Goal: Task Accomplishment & Management: Use online tool/utility

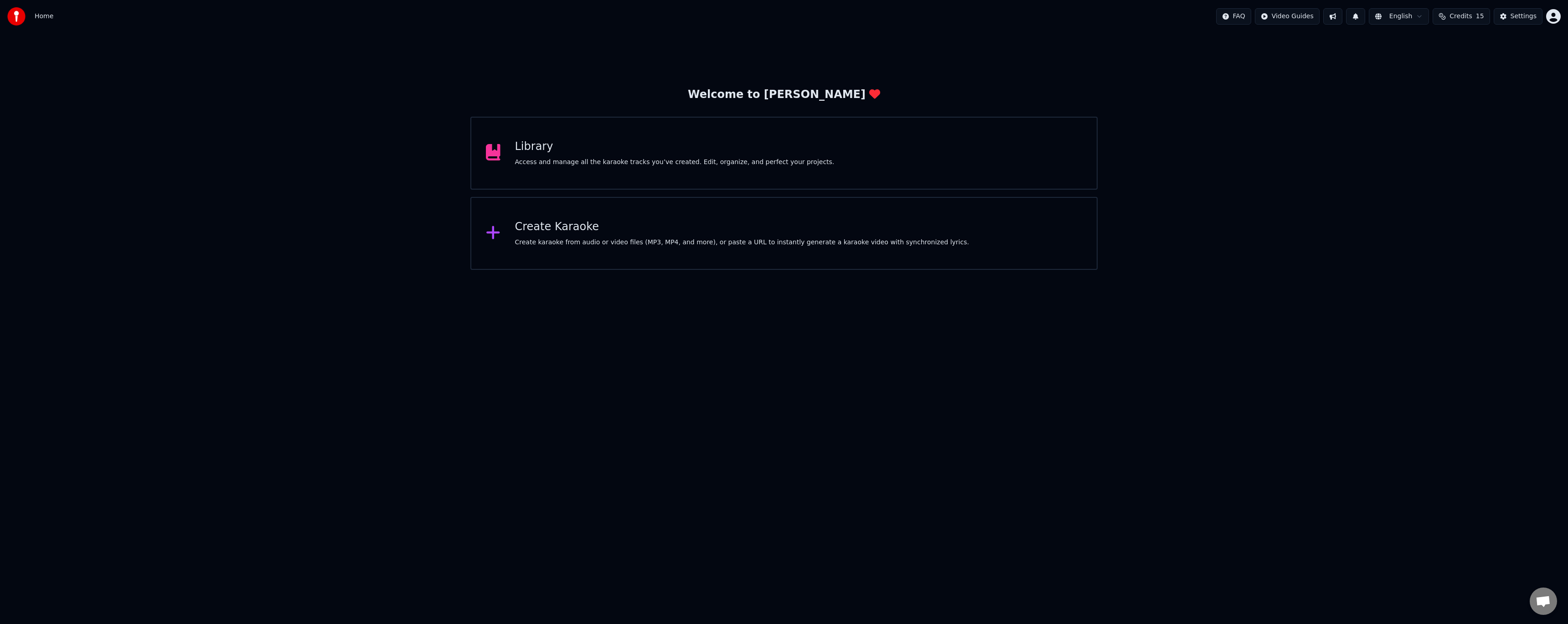
click at [549, 238] on div "Create karaoke from audio or video files (MP3, MP4, and more), or paste a URL t…" at bounding box center [742, 242] width 454 height 9
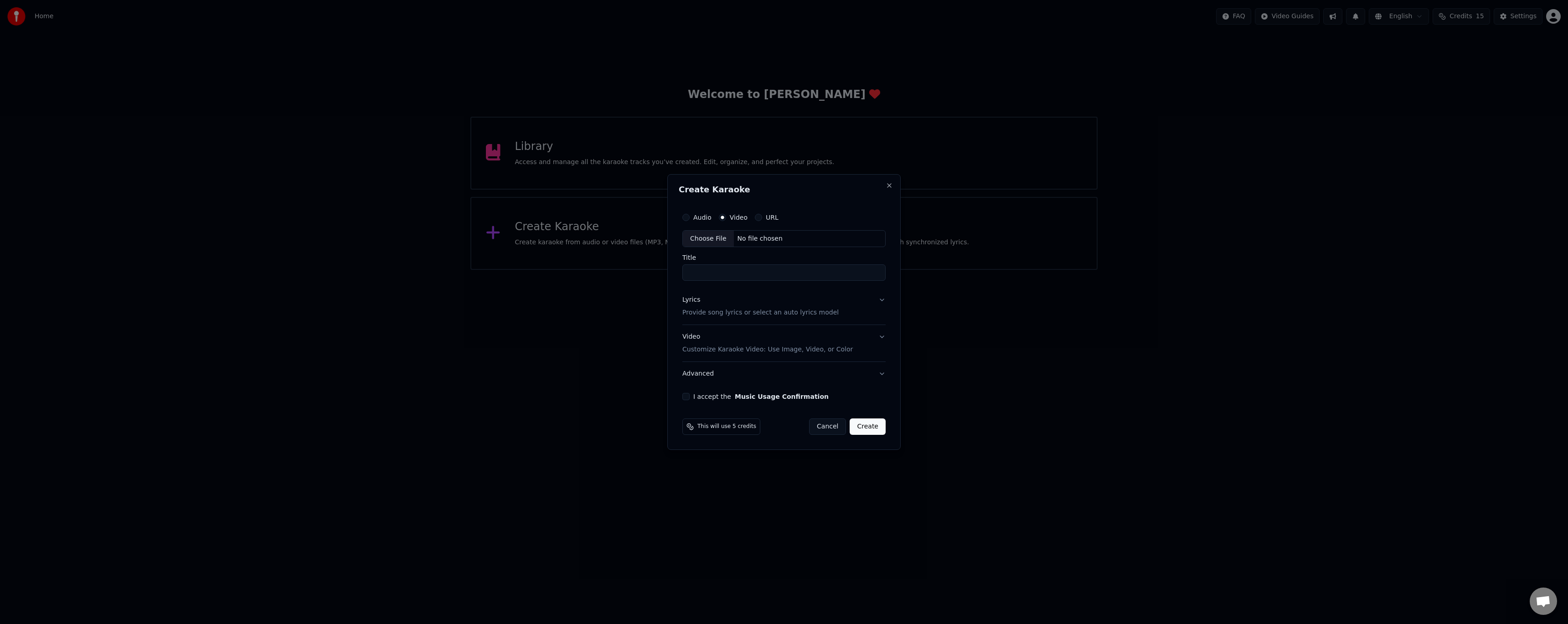
click at [707, 239] on div "Choose File" at bounding box center [709, 239] width 51 height 16
type input "**********"
click at [874, 303] on button "Lyrics Provide song lyrics or select an auto lyrics model" at bounding box center [784, 307] width 207 height 37
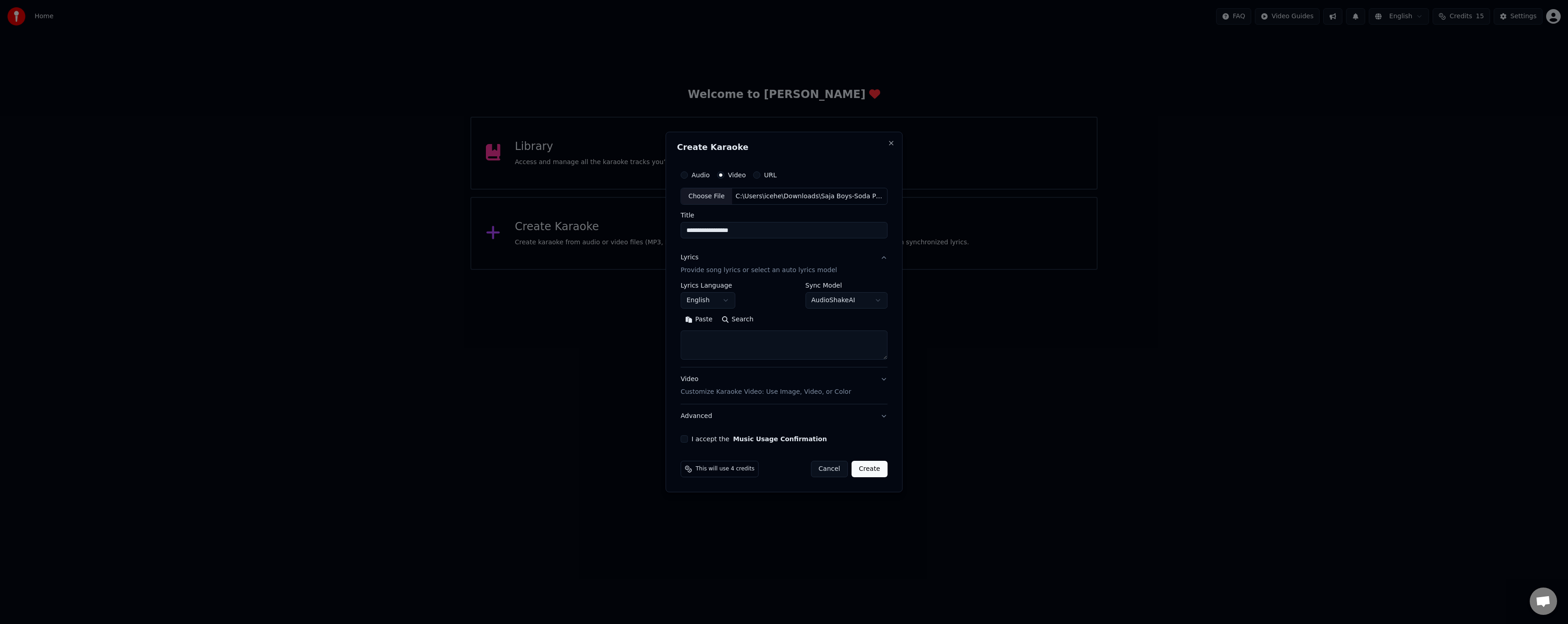
click at [690, 345] on textarea at bounding box center [784, 346] width 207 height 29
click at [780, 342] on textarea at bounding box center [784, 346] width 207 height 29
paste textarea "**********"
type textarea "**********"
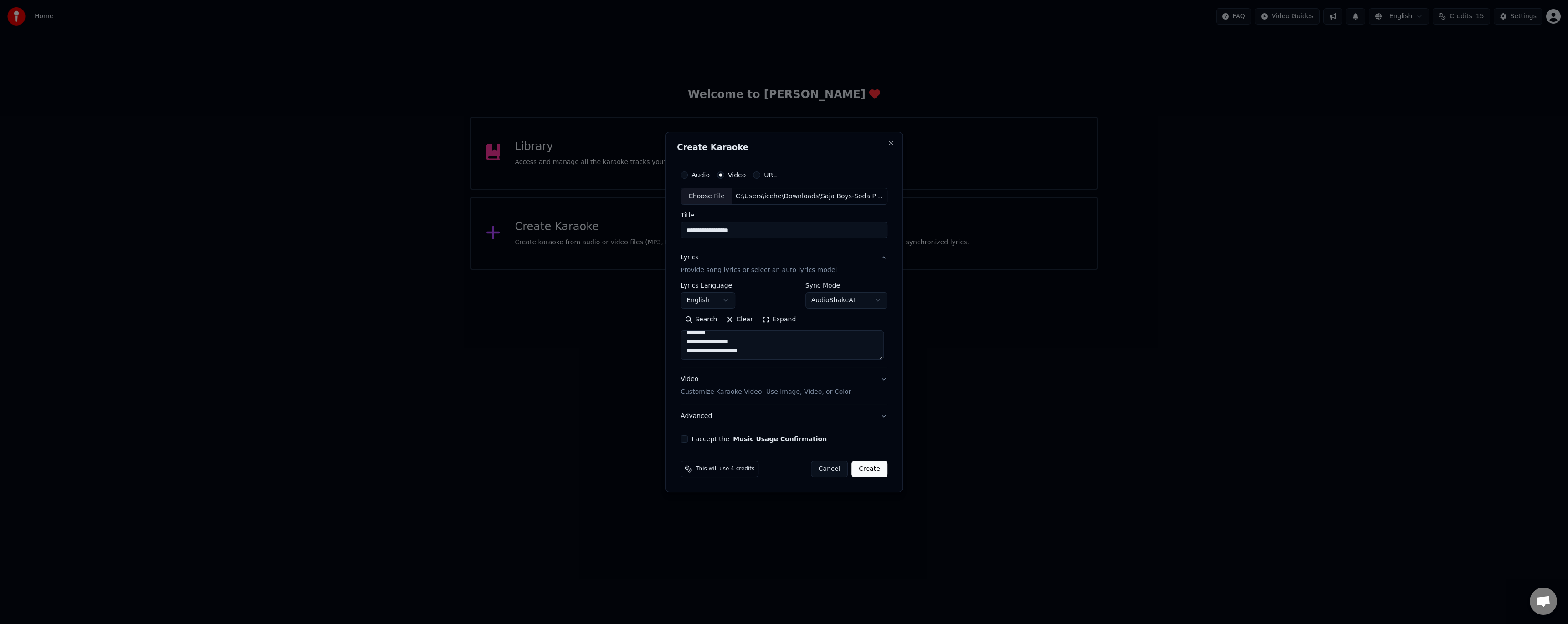
click at [821, 380] on div "Video Customize Karaoke Video: Use Image, Video, or Color" at bounding box center [766, 386] width 170 height 22
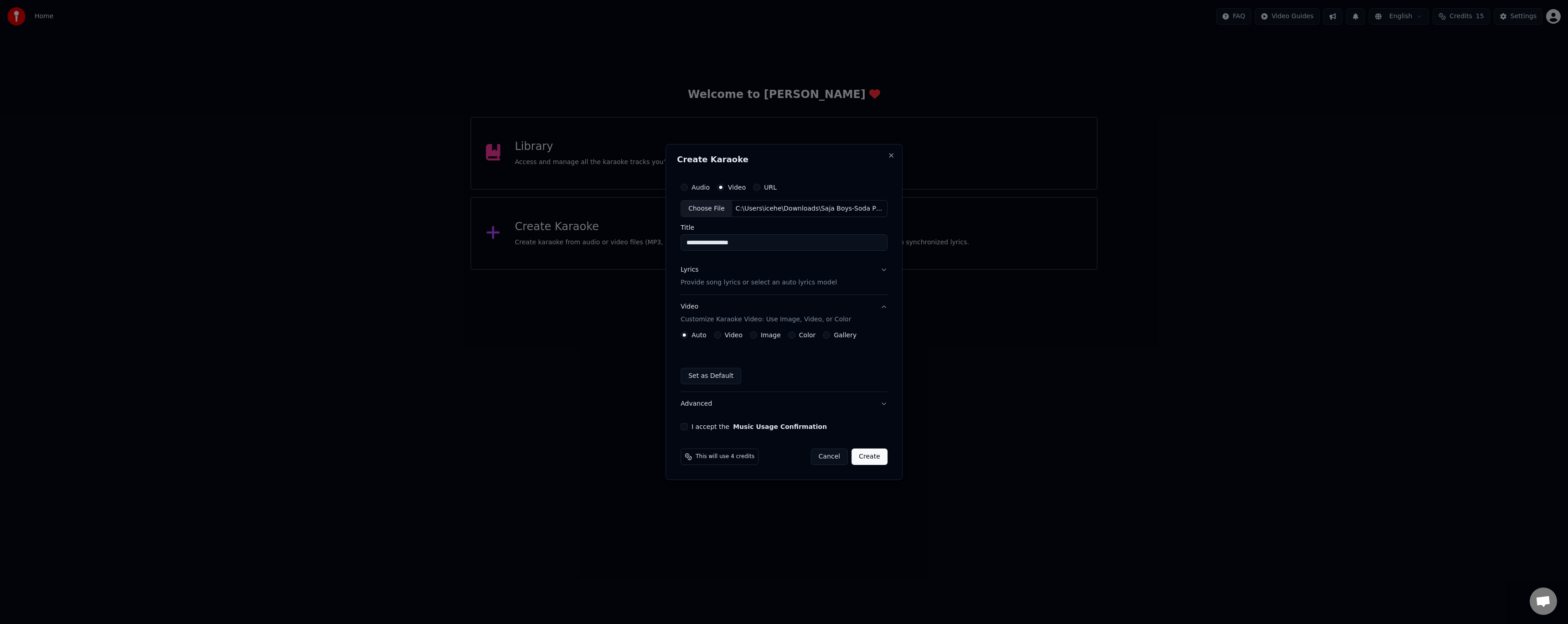
click at [733, 334] on label "Video" at bounding box center [733, 335] width 18 height 6
click at [721, 334] on button "Video" at bounding box center [718, 335] width 7 height 7
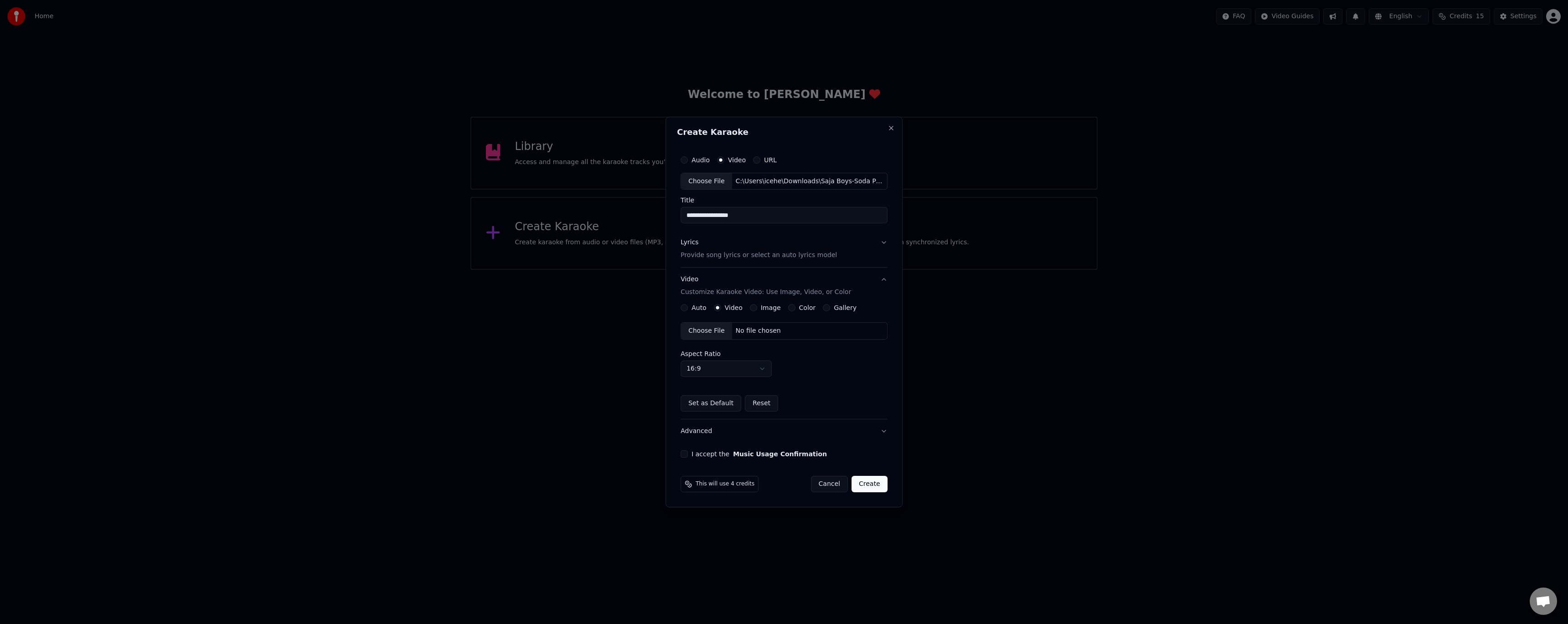
click at [712, 333] on div "Choose File" at bounding box center [707, 331] width 51 height 16
click at [734, 457] on button "Music Usage Confirmation" at bounding box center [780, 454] width 94 height 6
click at [678, 447] on div "**********" at bounding box center [783, 312] width 237 height 404
click at [685, 447] on button "I accept the Music Usage Confirmation" at bounding box center [684, 447] width 7 height 7
click at [802, 251] on p "Provide song lyrics or select an auto lyrics model" at bounding box center [758, 256] width 156 height 9
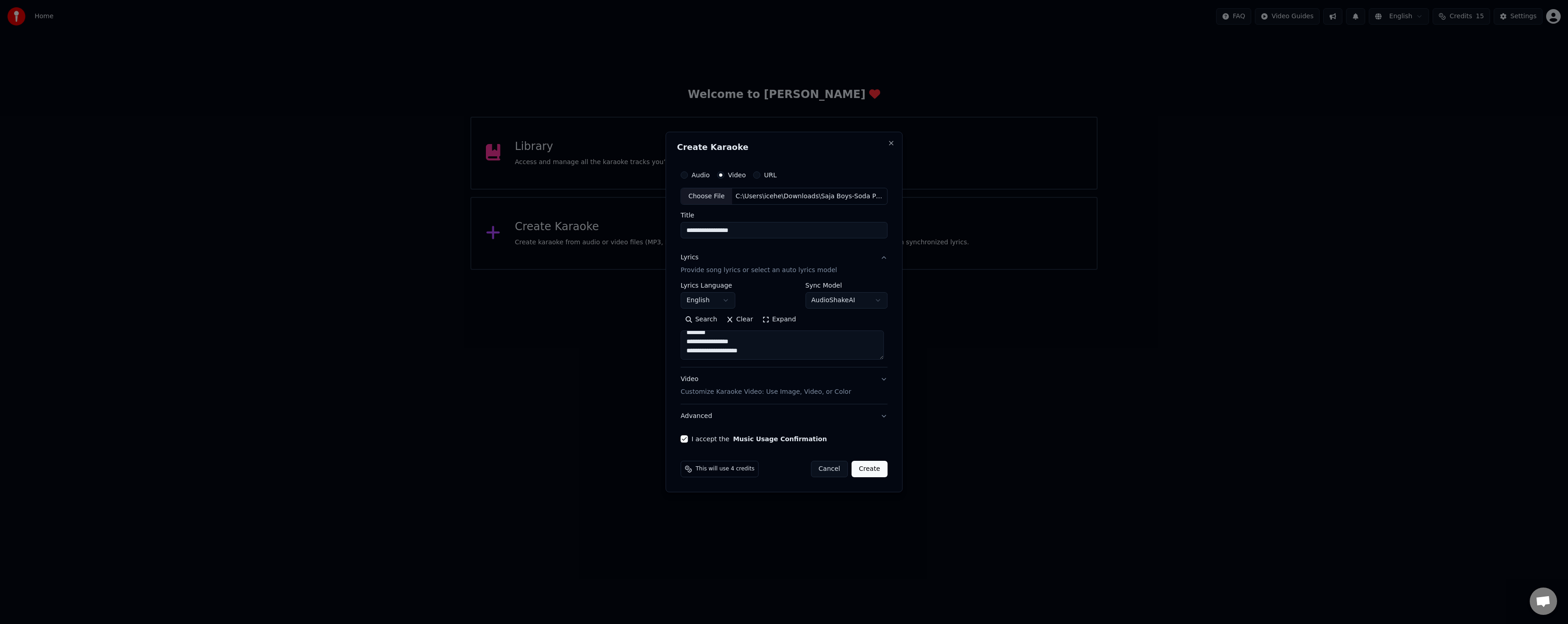
click at [869, 376] on button "Video Customize Karaoke Video: Use Image, Video, or Color" at bounding box center [784, 386] width 207 height 37
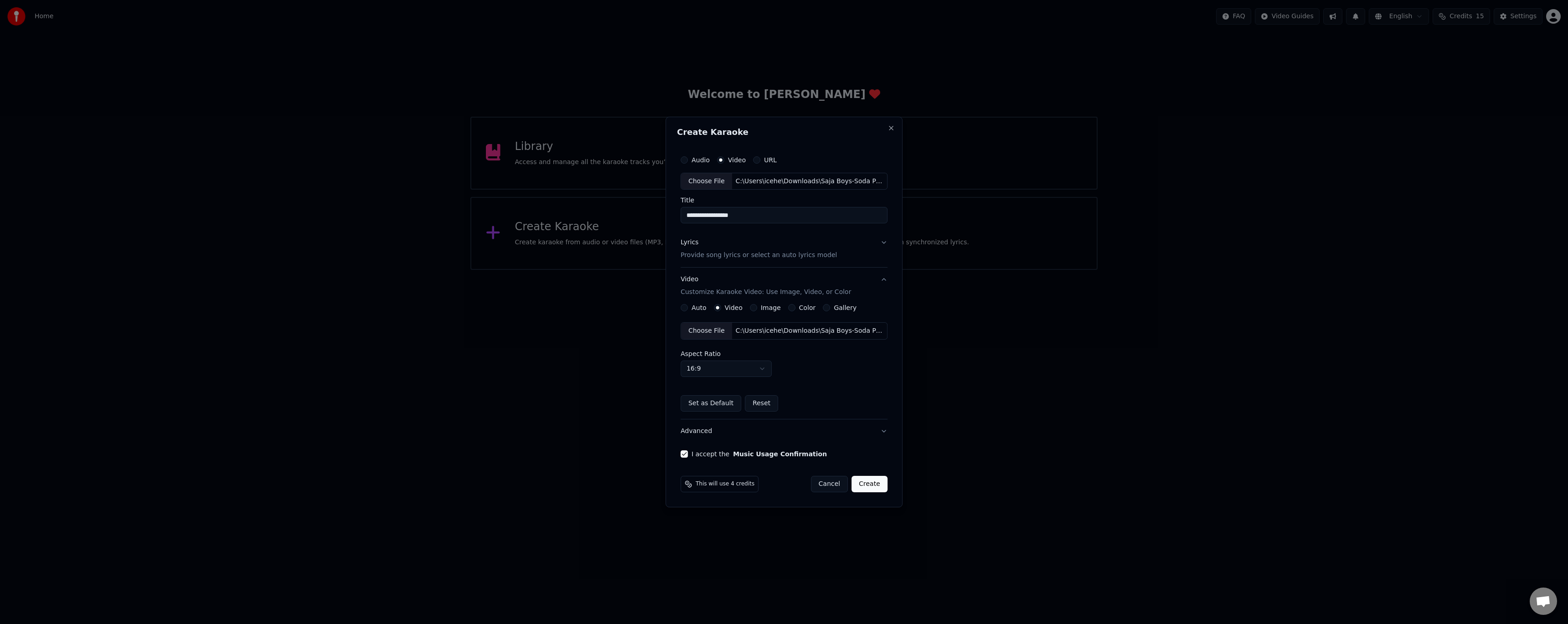
click at [872, 484] on button "Create" at bounding box center [869, 484] width 36 height 16
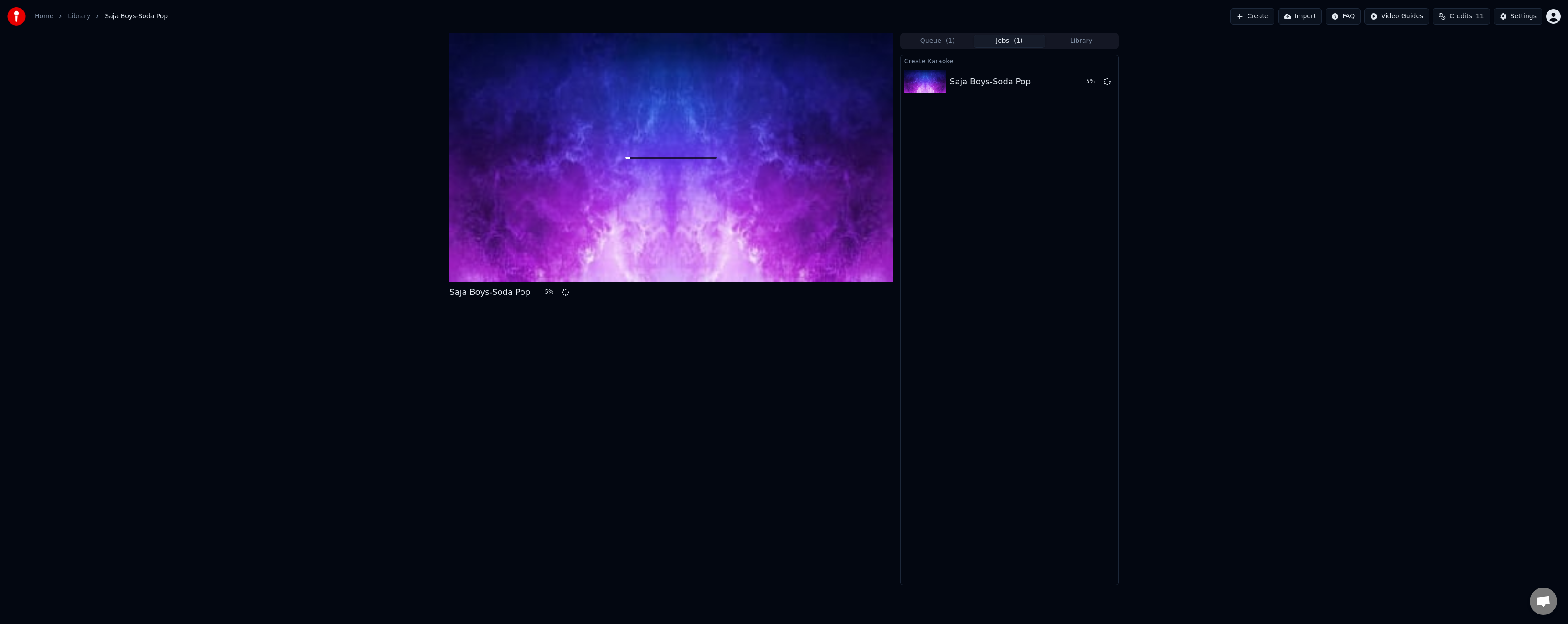
click at [1158, 261] on div "Saja Boys-Soda Pop 5 % Queue ( 1 ) Jobs ( 1 ) Library Create Karaoke Saja Boys-…" at bounding box center [784, 309] width 1568 height 553
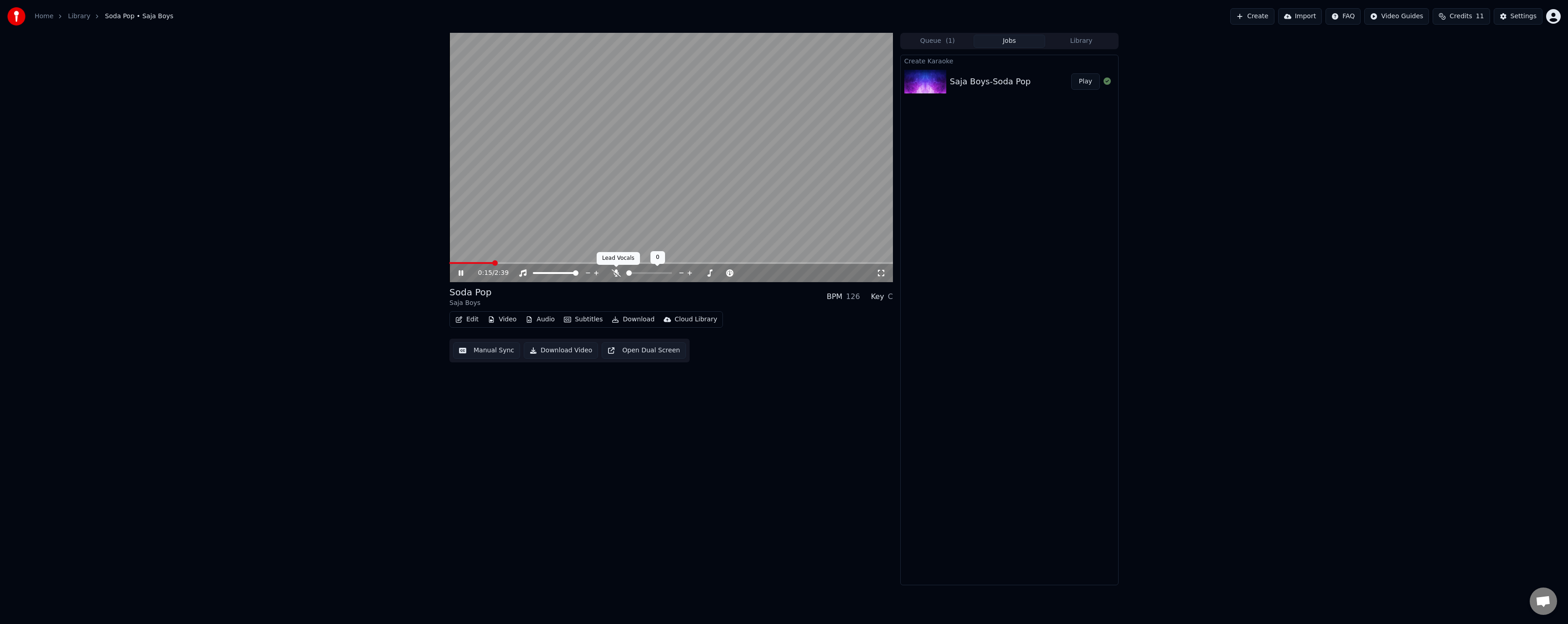
click at [614, 275] on icon at bounding box center [616, 273] width 9 height 7
click at [733, 265] on div "0:27 / 2:39" at bounding box center [671, 273] width 444 height 18
click at [736, 262] on span at bounding box center [671, 263] width 444 height 2
click at [794, 264] on span at bounding box center [645, 263] width 391 height 2
click at [849, 262] on video at bounding box center [671, 158] width 444 height 250
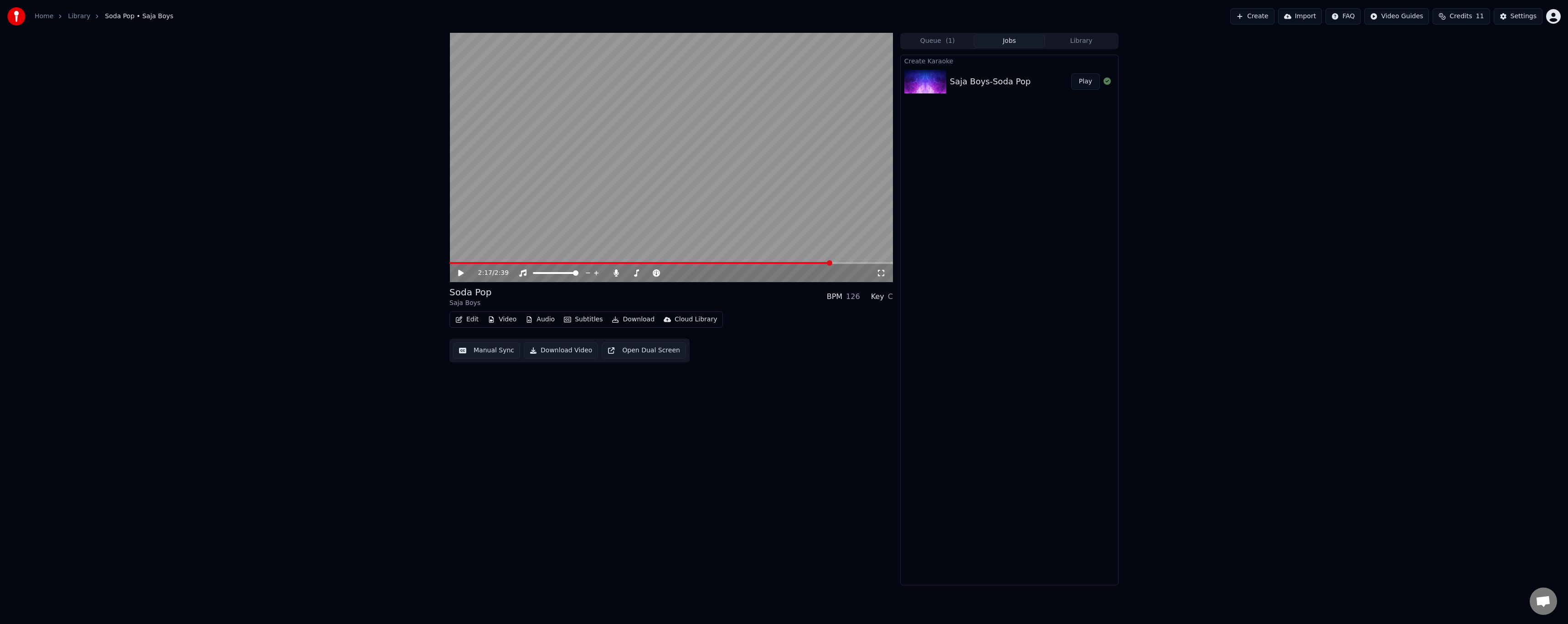
click at [854, 262] on video at bounding box center [671, 158] width 444 height 250
click at [854, 264] on span at bounding box center [671, 263] width 444 height 2
click at [874, 264] on span at bounding box center [671, 263] width 444 height 2
click at [627, 318] on button "Download" at bounding box center [633, 319] width 50 height 13
click at [665, 370] on div "InAndOn [.mp4]" at bounding box center [646, 368] width 51 height 9
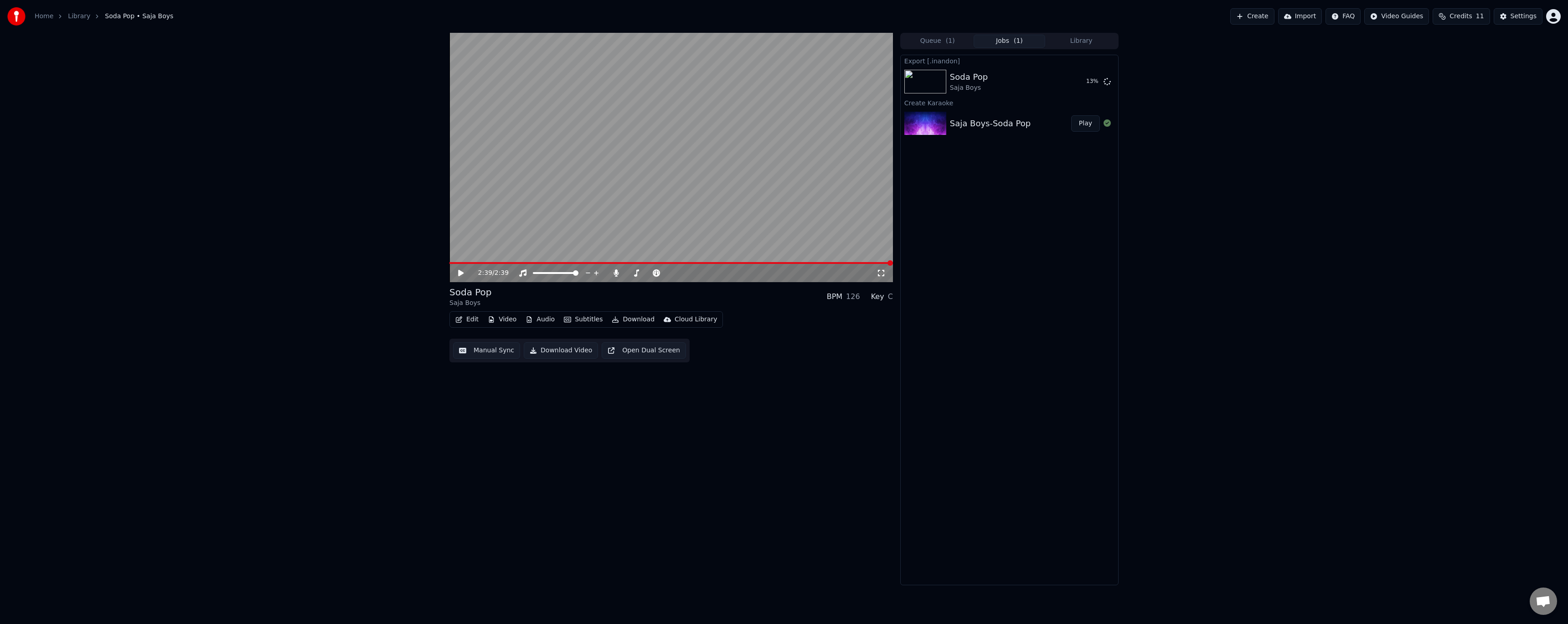
click at [921, 522] on div "Export [.inandon] Soda Pop Saja Boys 13 % Create Karaoke Saja Boys-Soda Pop Play" at bounding box center [1009, 320] width 219 height 531
click at [338, 424] on div "2:39 / 2:39 Soda Pop Saja Boys BPM 126 Key C Edit Video Audio Subtitles Downloa…" at bounding box center [784, 309] width 1568 height 553
click at [1086, 76] on button "Show" at bounding box center [1083, 82] width 33 height 16
click at [1345, 286] on div "2:39 / 2:39 Soda Pop Saja Boys BPM 126 Key C Edit Video Audio Subtitles Downloa…" at bounding box center [784, 309] width 1568 height 553
click at [1266, 17] on button "Create" at bounding box center [1252, 16] width 44 height 16
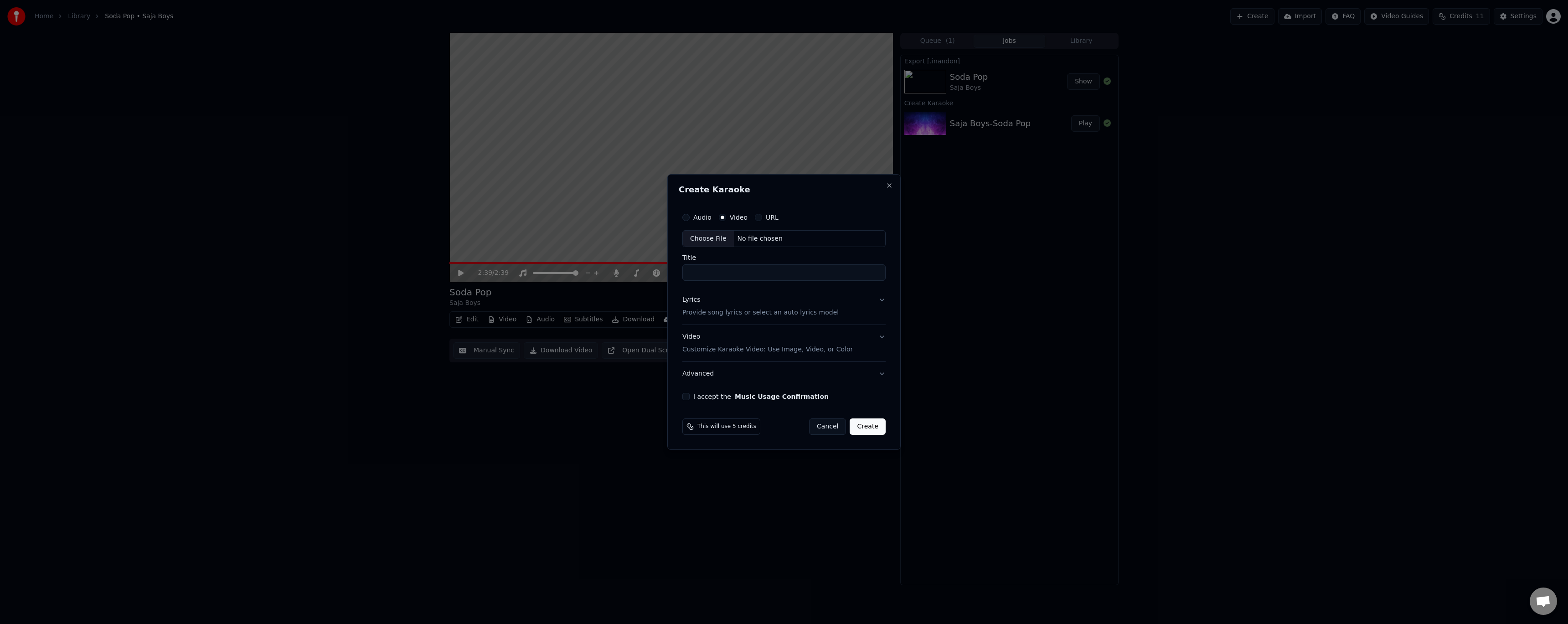
click at [704, 237] on div "Choose File" at bounding box center [709, 239] width 51 height 16
type input "**********"
click at [758, 342] on div "Video Customize Karaoke Video: Use Image, Video, or Color" at bounding box center [766, 344] width 170 height 22
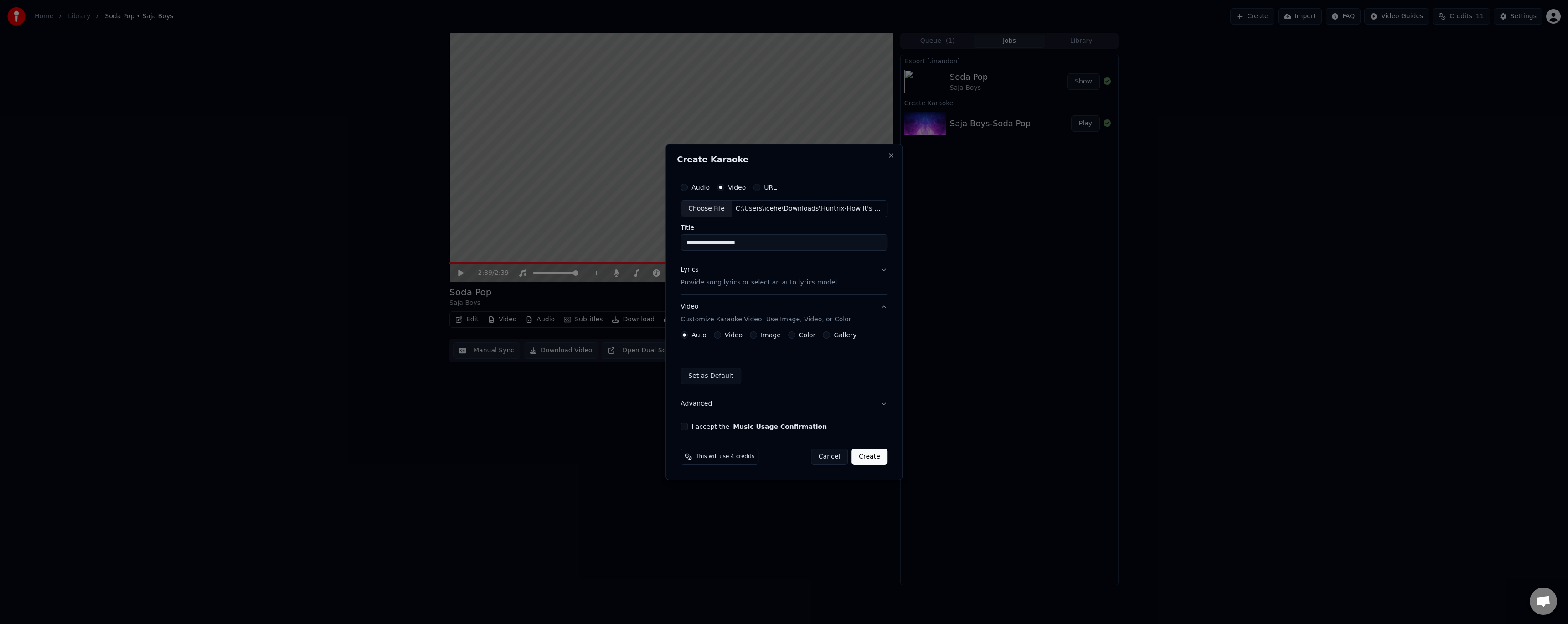
click at [728, 335] on label "Video" at bounding box center [733, 335] width 18 height 6
click at [721, 335] on button "Video" at bounding box center [718, 335] width 7 height 7
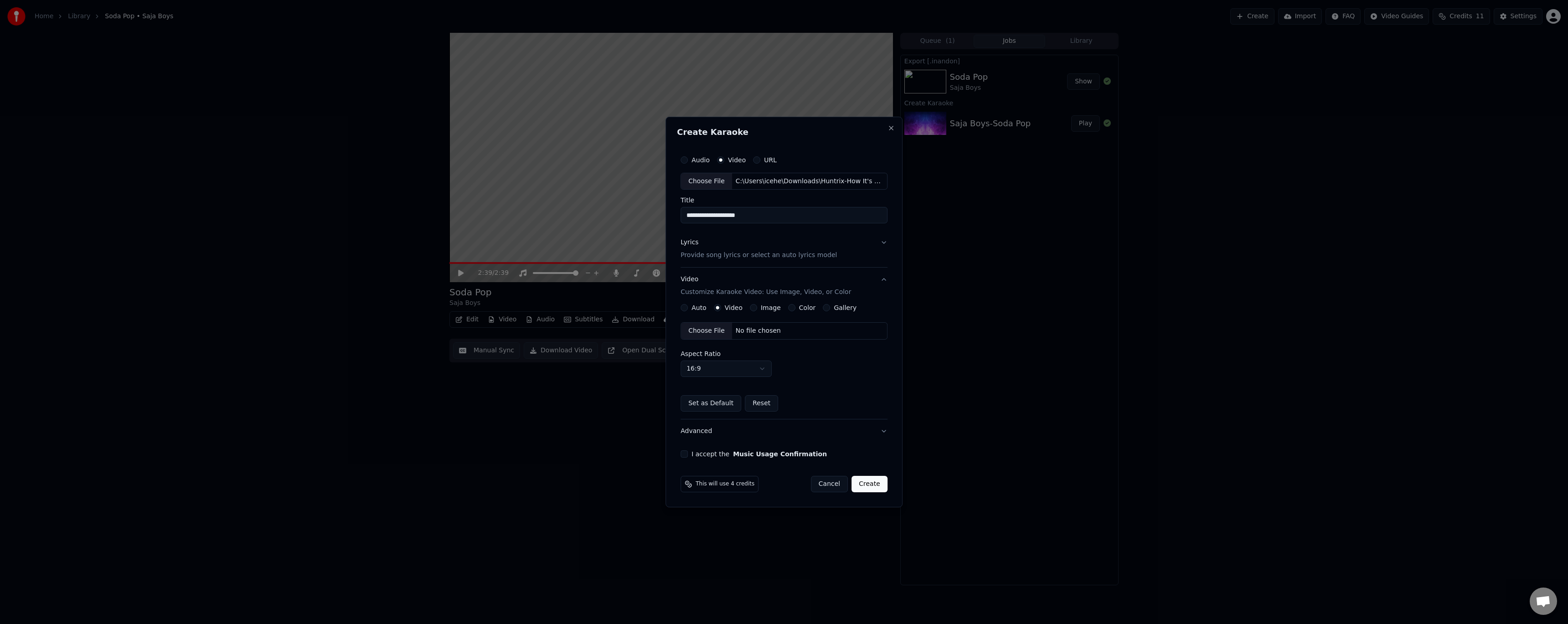
click at [705, 332] on div "Choose File" at bounding box center [707, 331] width 51 height 16
click at [714, 250] on div "Lyrics Provide song lyrics or select an auto lyrics model" at bounding box center [758, 250] width 156 height 22
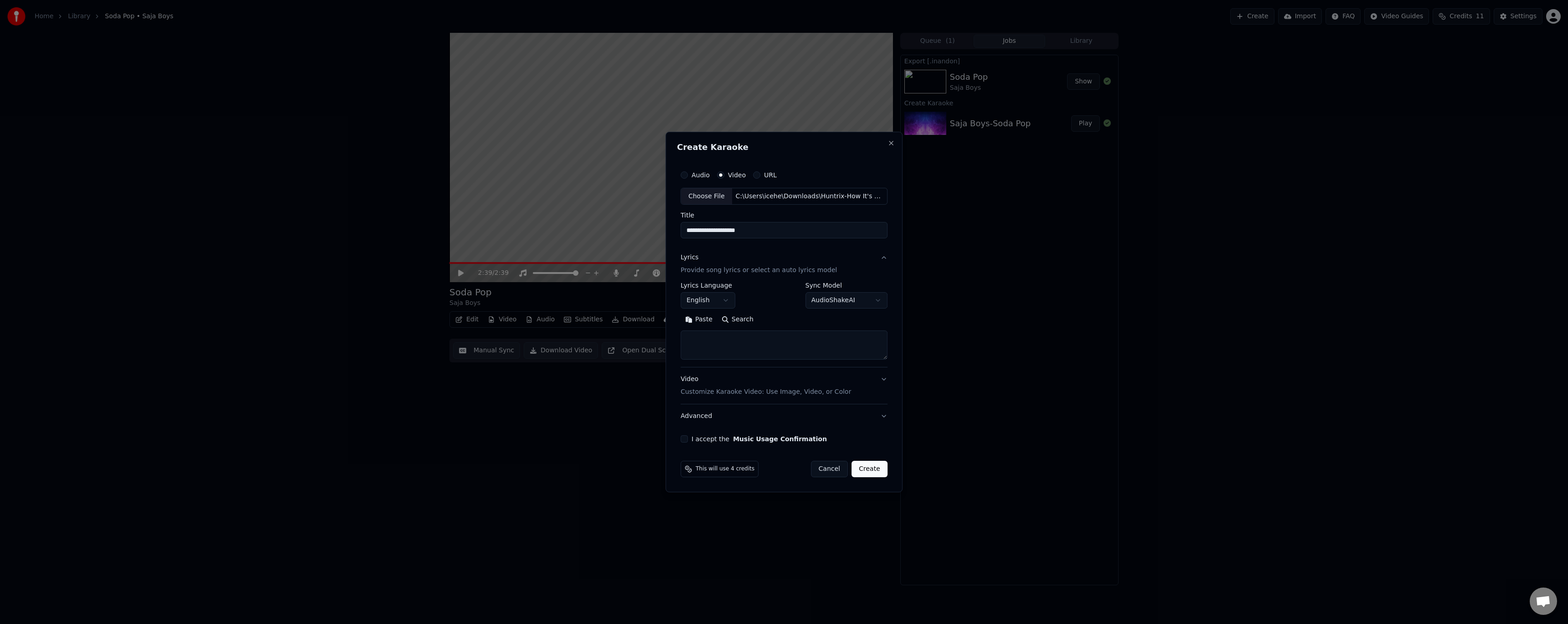
click at [714, 343] on textarea at bounding box center [784, 346] width 207 height 29
paste textarea "**********"
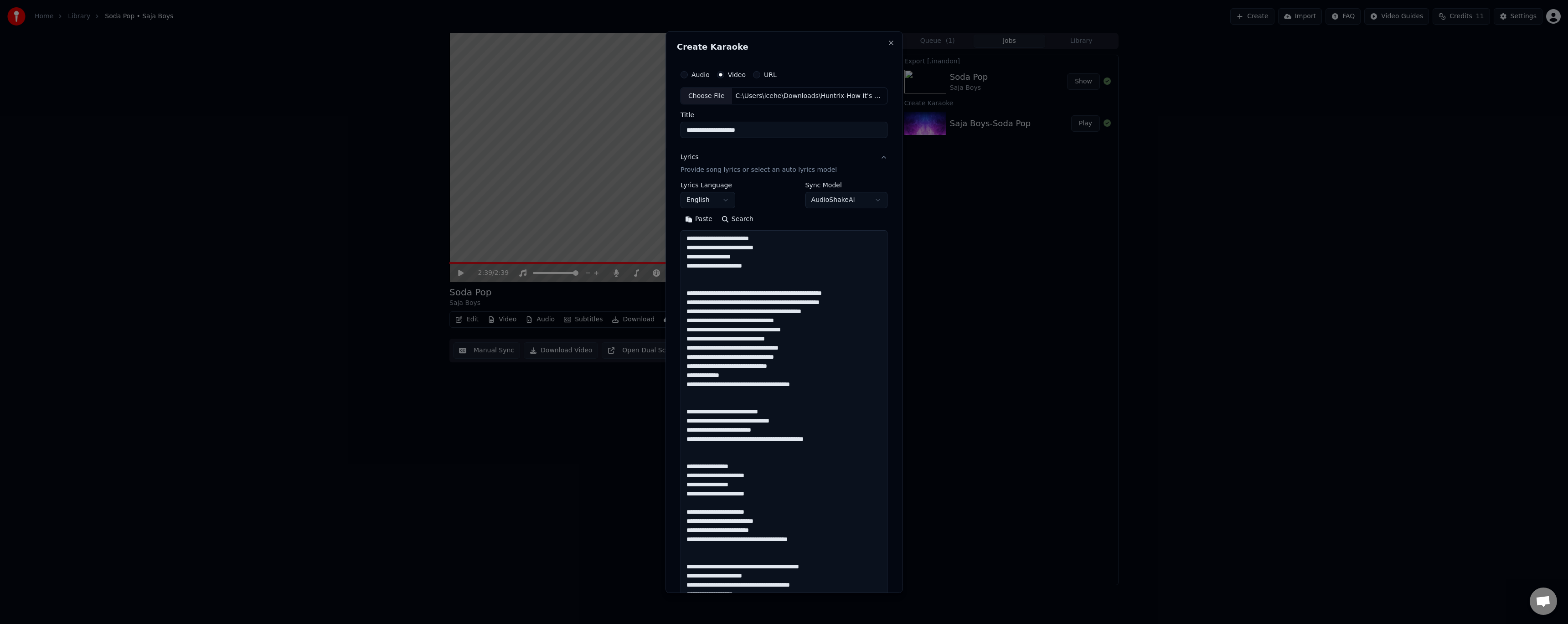
scroll to position [723, 0]
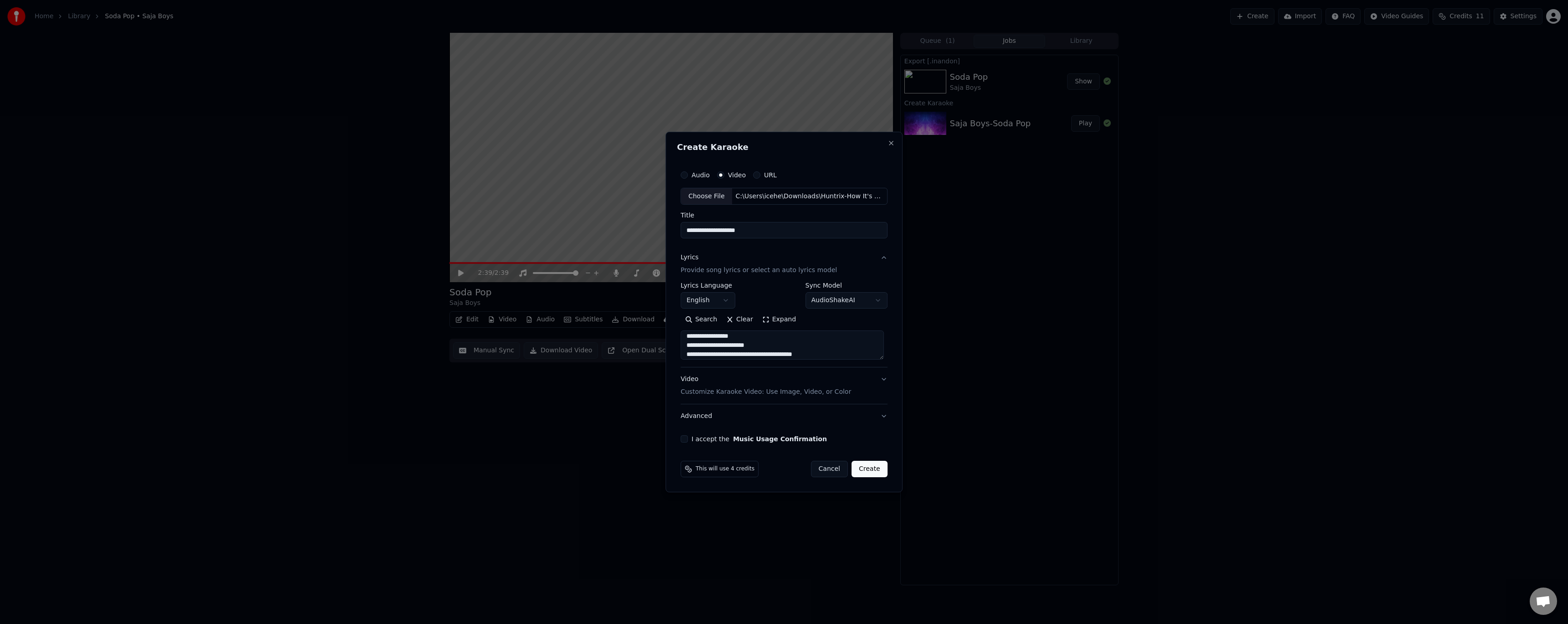
type textarea "**********"
click at [685, 437] on button "I accept the Music Usage Confirmation" at bounding box center [684, 439] width 7 height 7
click at [872, 468] on button "Create" at bounding box center [869, 469] width 36 height 16
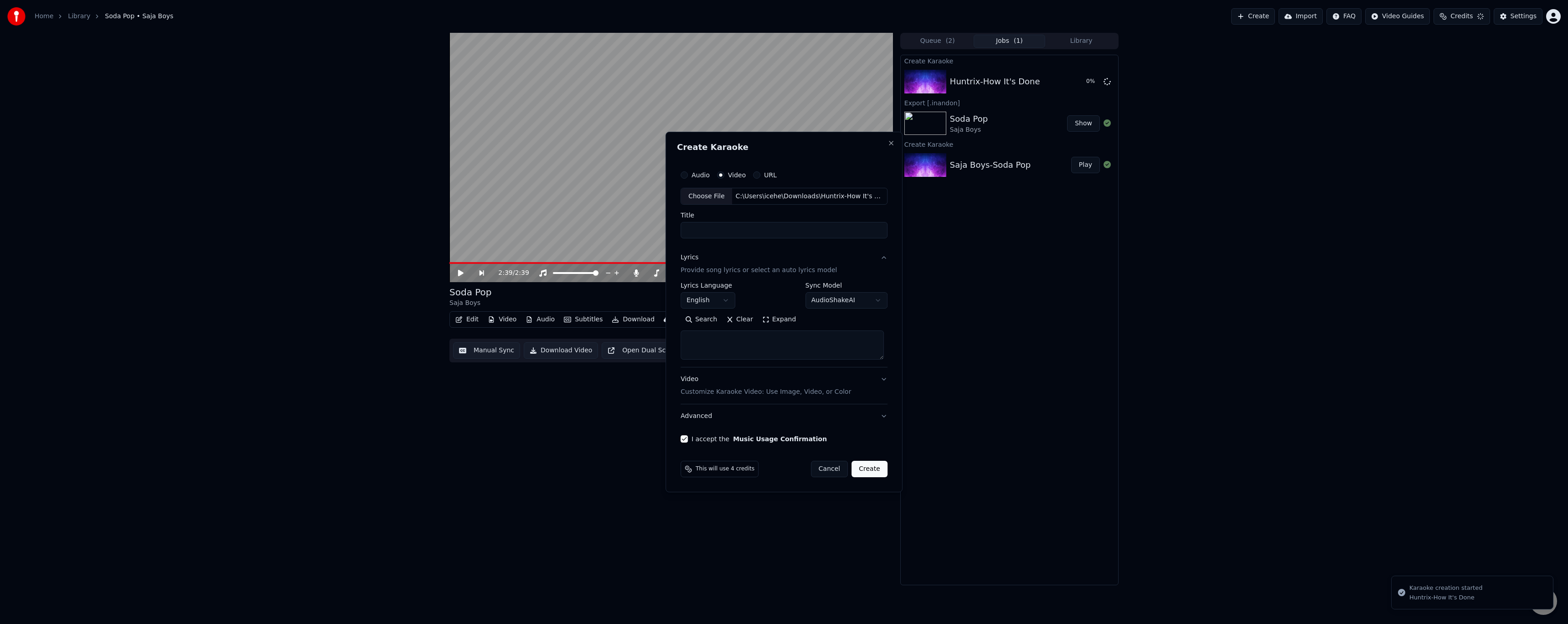
scroll to position [0, 0]
select select
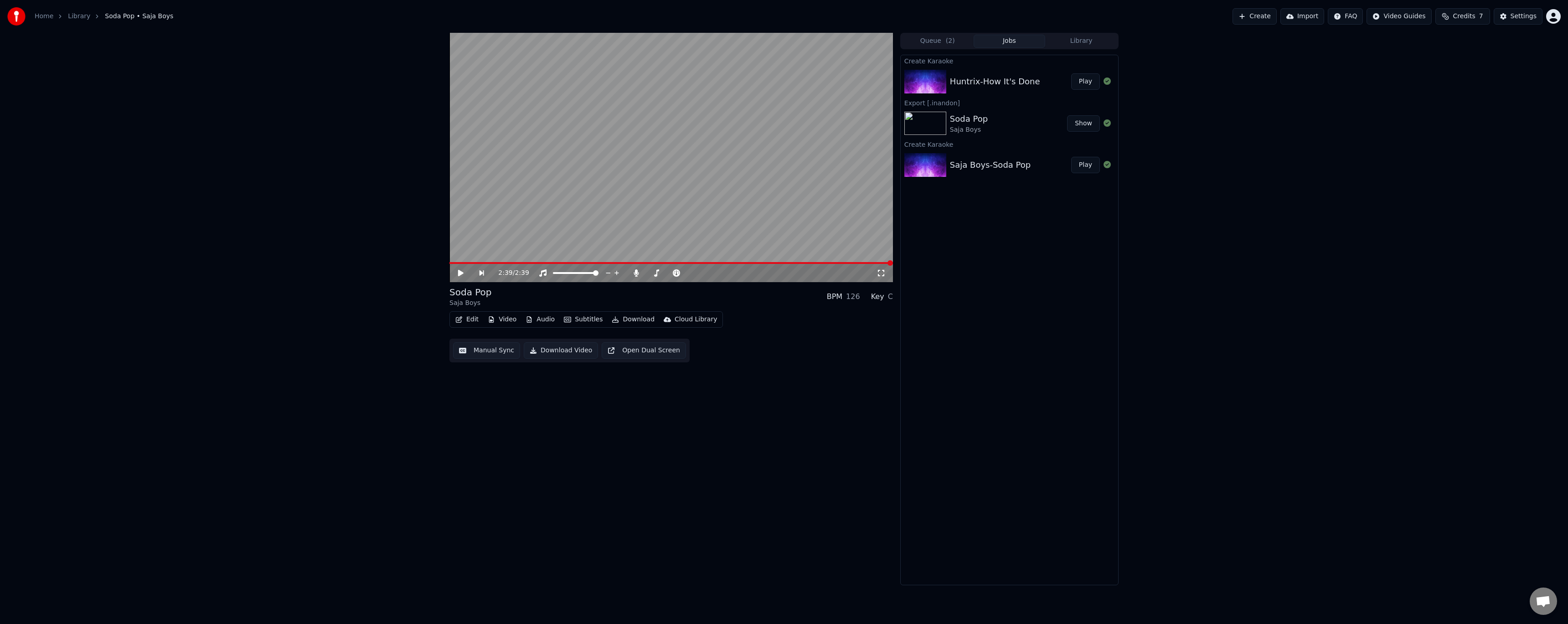
drag, startPoint x: 1004, startPoint y: 245, endPoint x: 1021, endPoint y: 223, distance: 27.8
click at [1004, 245] on div "Create Karaoke Huntrix-How It's Done Play Export [.inandon] Soda Pop Saja Boys …" at bounding box center [1009, 320] width 219 height 531
click at [1082, 78] on button "Play" at bounding box center [1085, 82] width 29 height 16
click at [461, 272] on icon at bounding box center [467, 273] width 21 height 7
click at [1021, 286] on div "Create Karaoke Huntrix-How It's Done Play Export [.inandon] Soda Pop Saja Boys …" at bounding box center [1009, 320] width 219 height 531
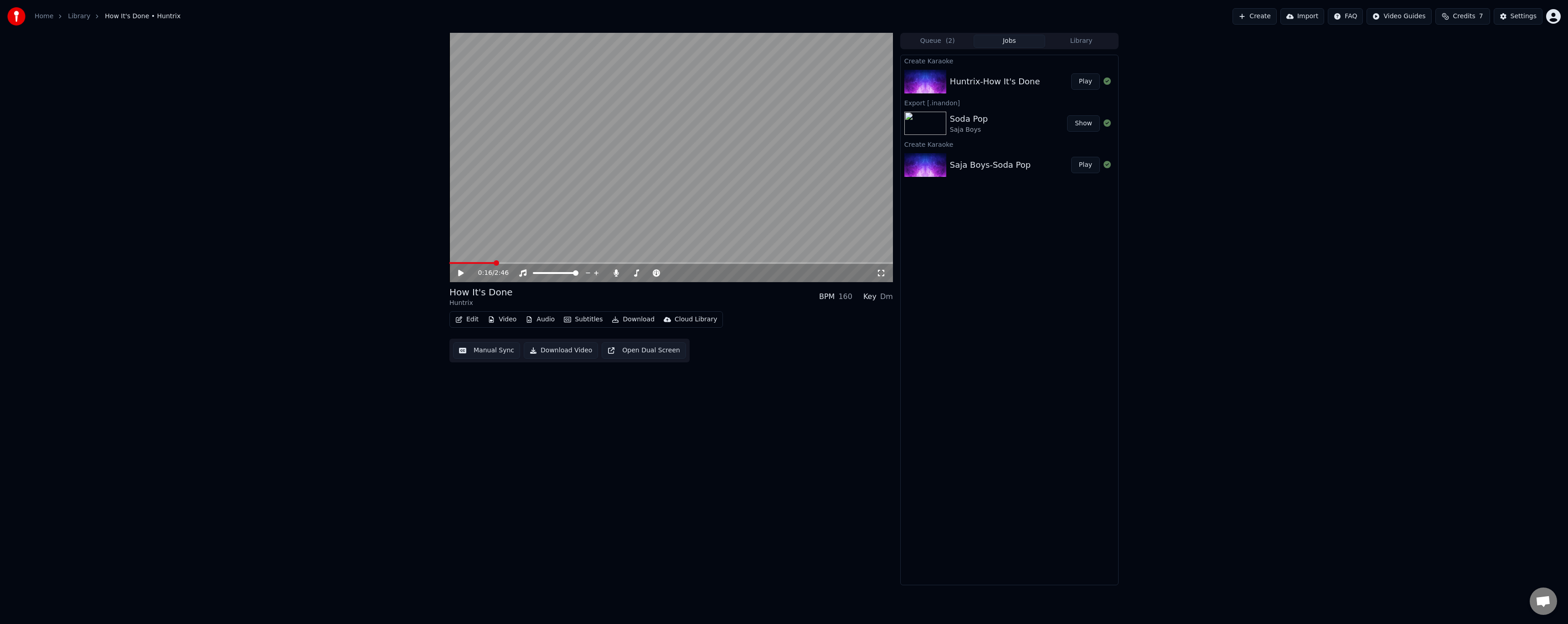
click at [1258, 16] on button "Create" at bounding box center [1255, 16] width 44 height 16
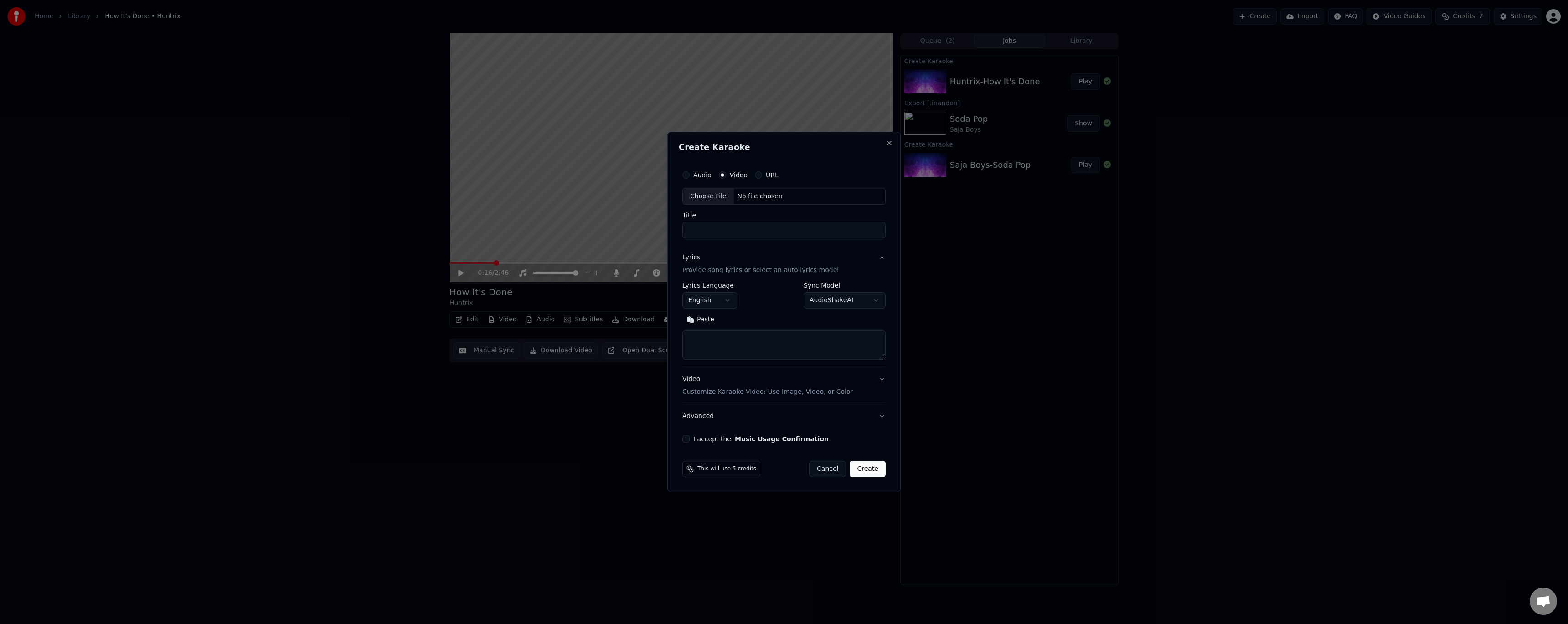
click at [712, 194] on div "Choose File" at bounding box center [709, 196] width 51 height 16
click at [713, 233] on input "**********" at bounding box center [784, 230] width 207 height 16
type input "**********"
click at [707, 338] on textarea at bounding box center [784, 346] width 207 height 29
paste textarea "**********"
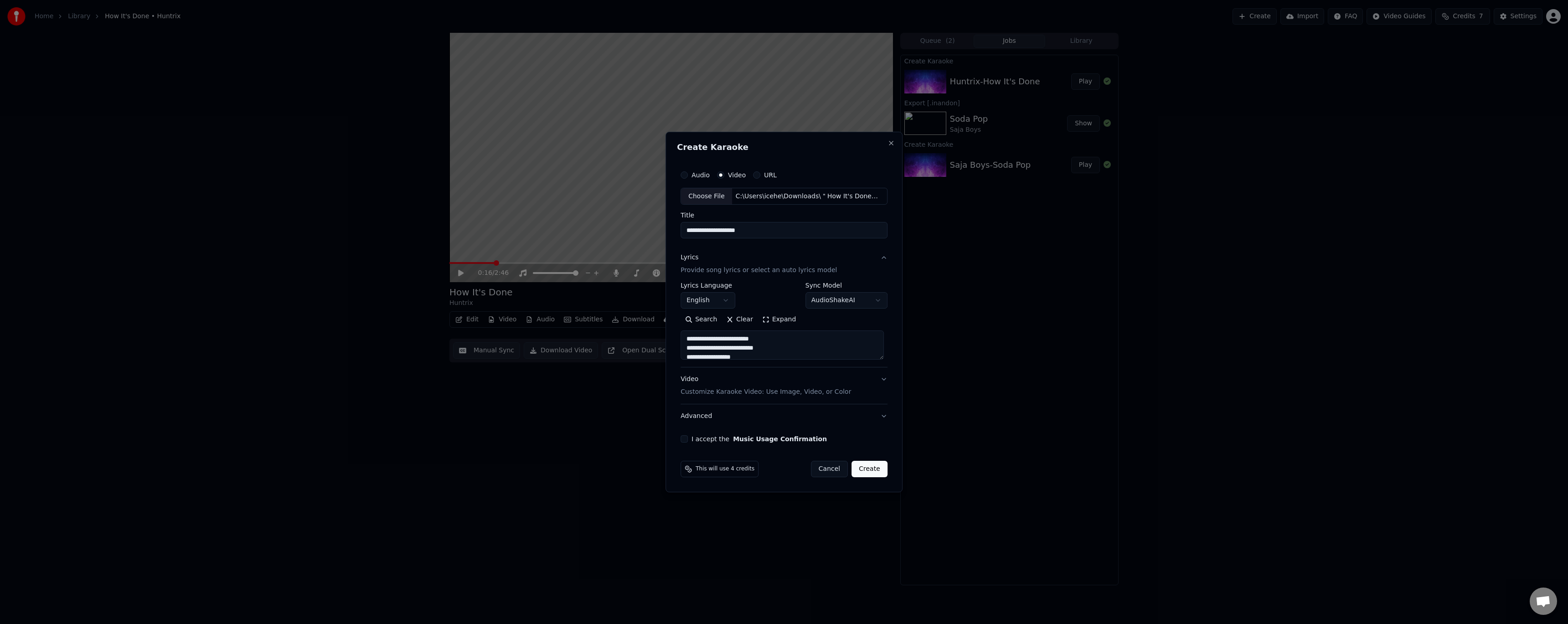
type textarea "**********"
click at [694, 379] on div "Video Customize Karaoke Video: Use Image, Video, or Color" at bounding box center [766, 386] width 170 height 22
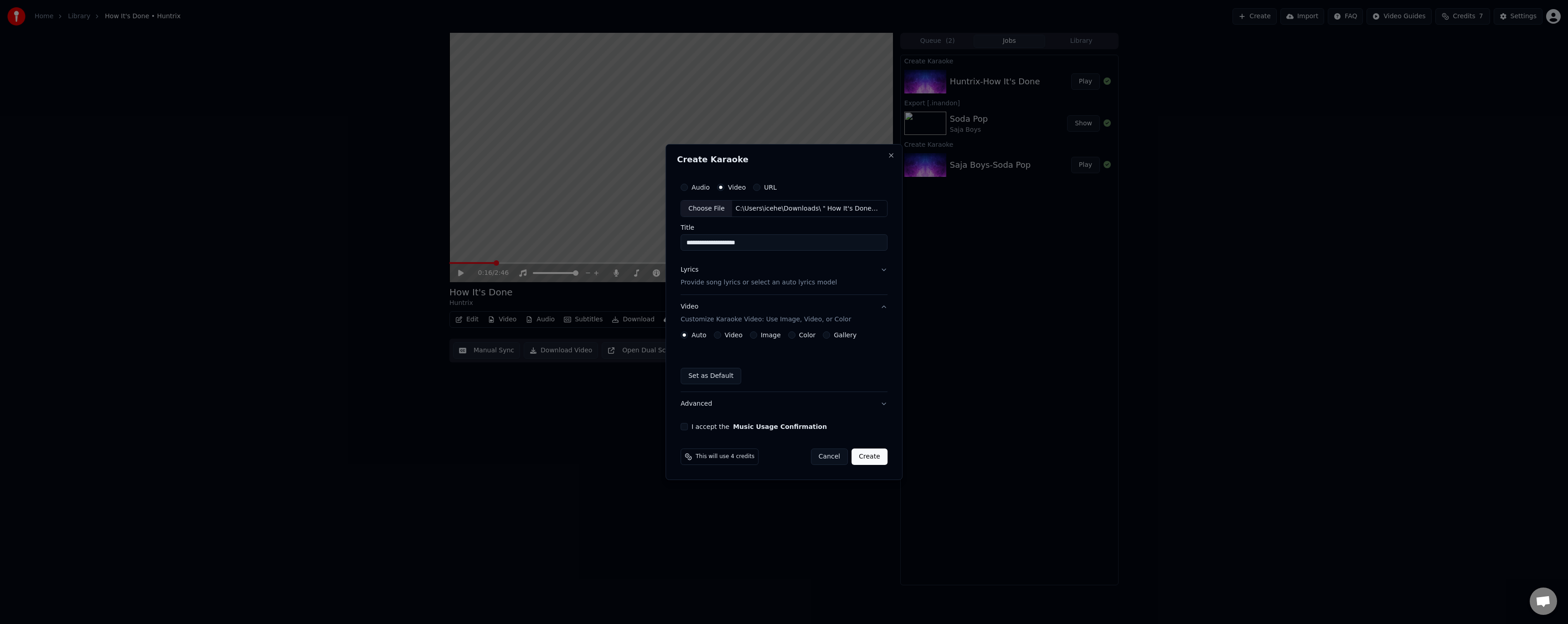
click at [728, 337] on label "Video" at bounding box center [733, 335] width 18 height 6
click at [721, 337] on button "Video" at bounding box center [718, 335] width 7 height 7
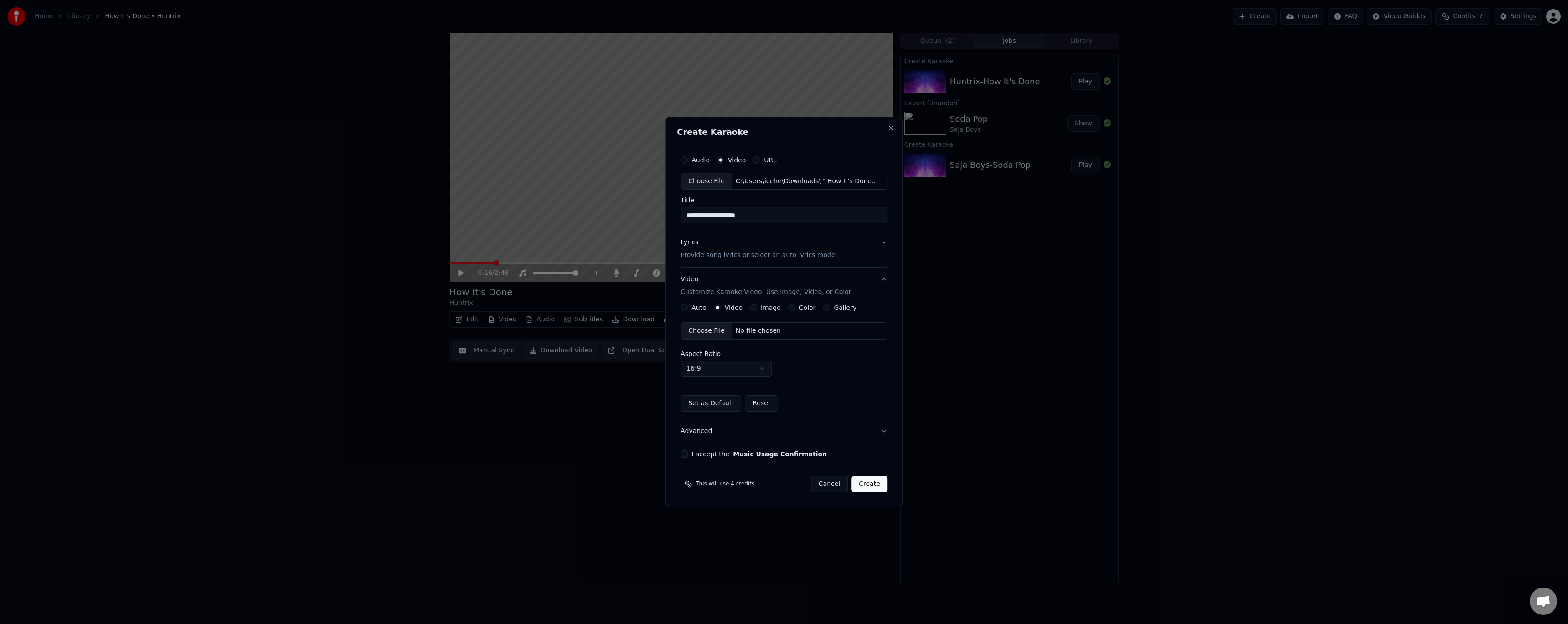
click at [705, 334] on div "Choose File" at bounding box center [707, 331] width 51 height 16
click at [690, 455] on div "I accept the Music Usage Confirmation" at bounding box center [784, 454] width 207 height 7
click at [687, 453] on button "I accept the Music Usage Confirmation" at bounding box center [684, 454] width 7 height 7
click at [869, 485] on button "Create" at bounding box center [869, 484] width 36 height 16
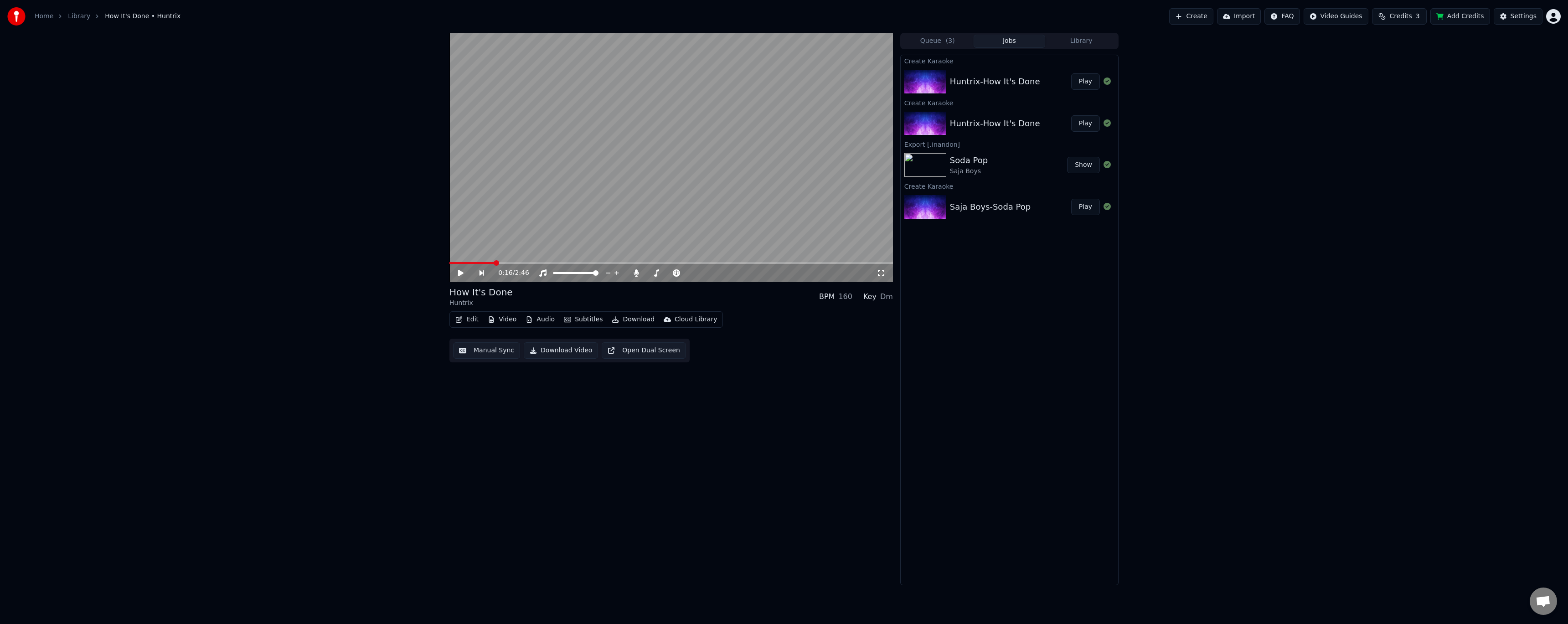
click at [1087, 80] on button "Play" at bounding box center [1085, 82] width 29 height 16
click at [741, 261] on video at bounding box center [671, 158] width 444 height 250
click at [741, 263] on span at bounding box center [671, 263] width 444 height 2
click at [762, 222] on video at bounding box center [671, 158] width 444 height 250
click at [842, 261] on video at bounding box center [671, 158] width 444 height 250
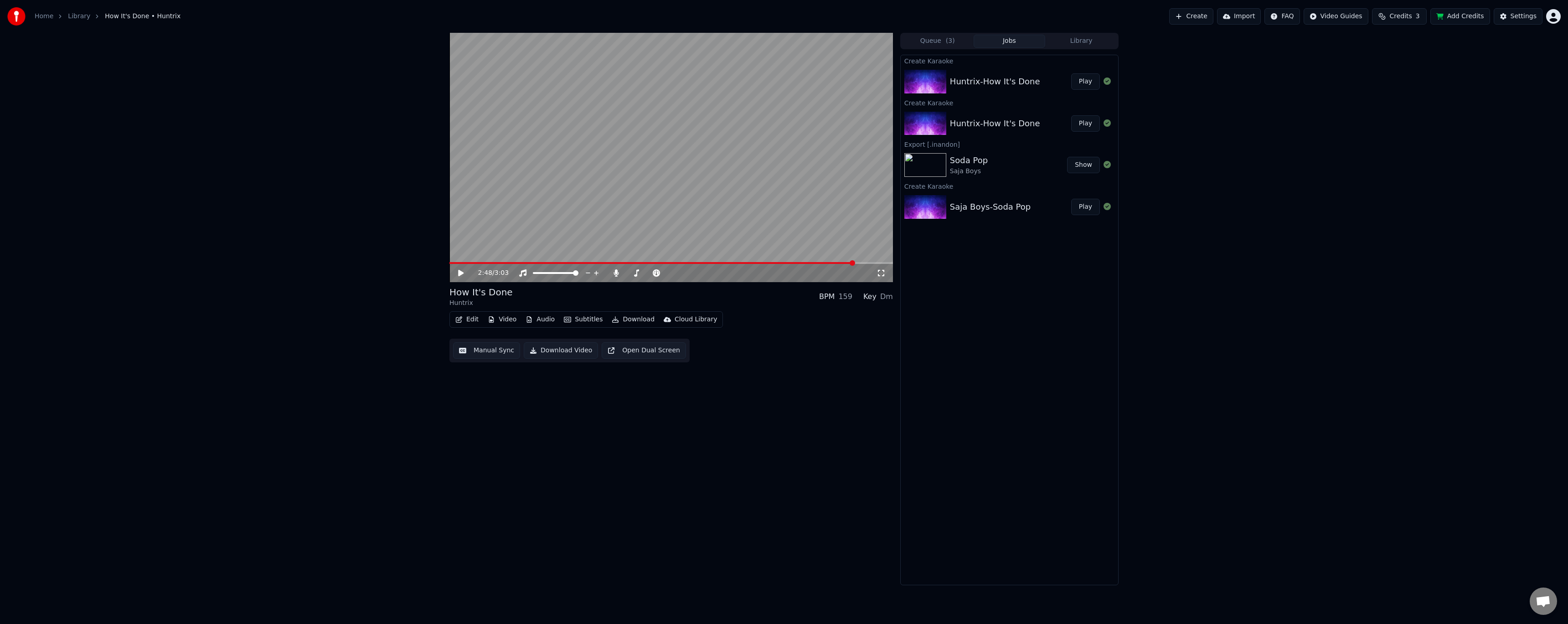
click at [854, 262] on span at bounding box center [671, 263] width 444 height 2
click at [816, 213] on video at bounding box center [671, 158] width 444 height 250
click at [453, 261] on video at bounding box center [671, 158] width 444 height 250
click at [463, 320] on button "Edit" at bounding box center [467, 319] width 30 height 13
click at [509, 432] on div "Manual Line Sync" at bounding box center [499, 430] width 56 height 9
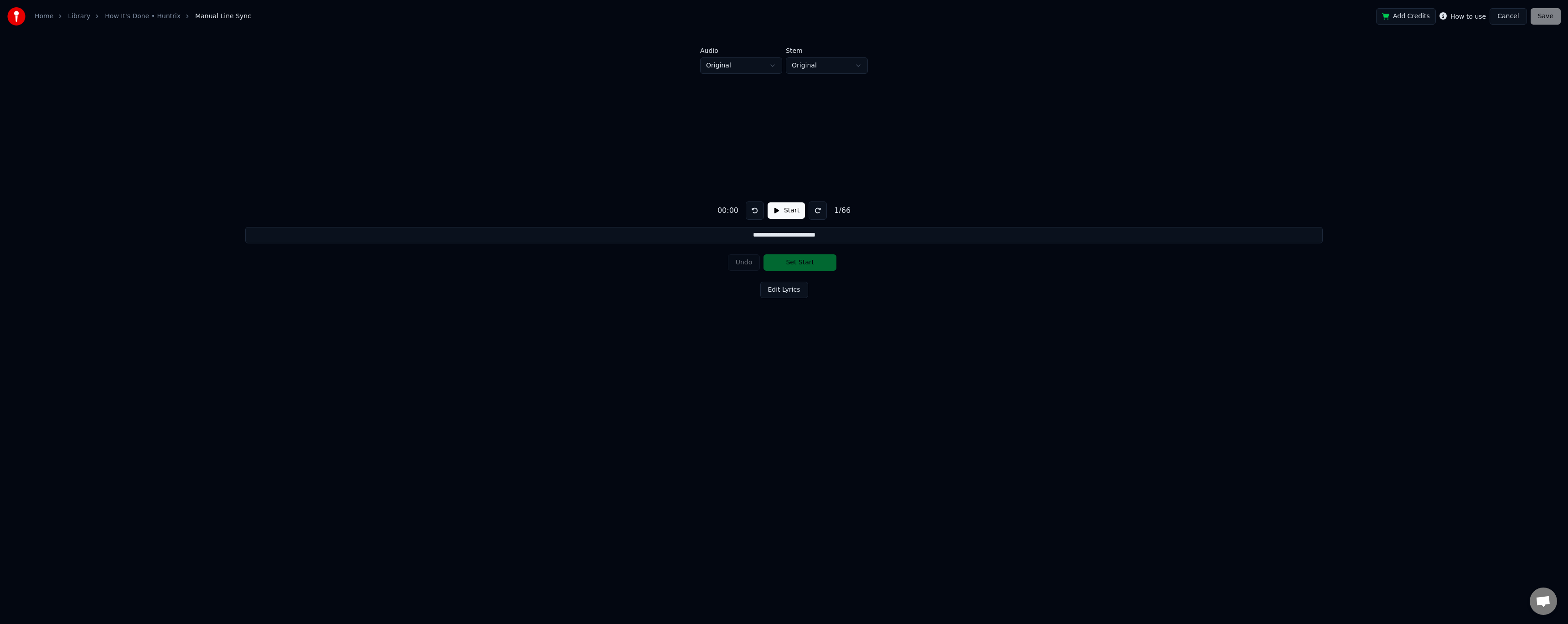
click at [1514, 13] on button "Cancel" at bounding box center [1508, 16] width 37 height 16
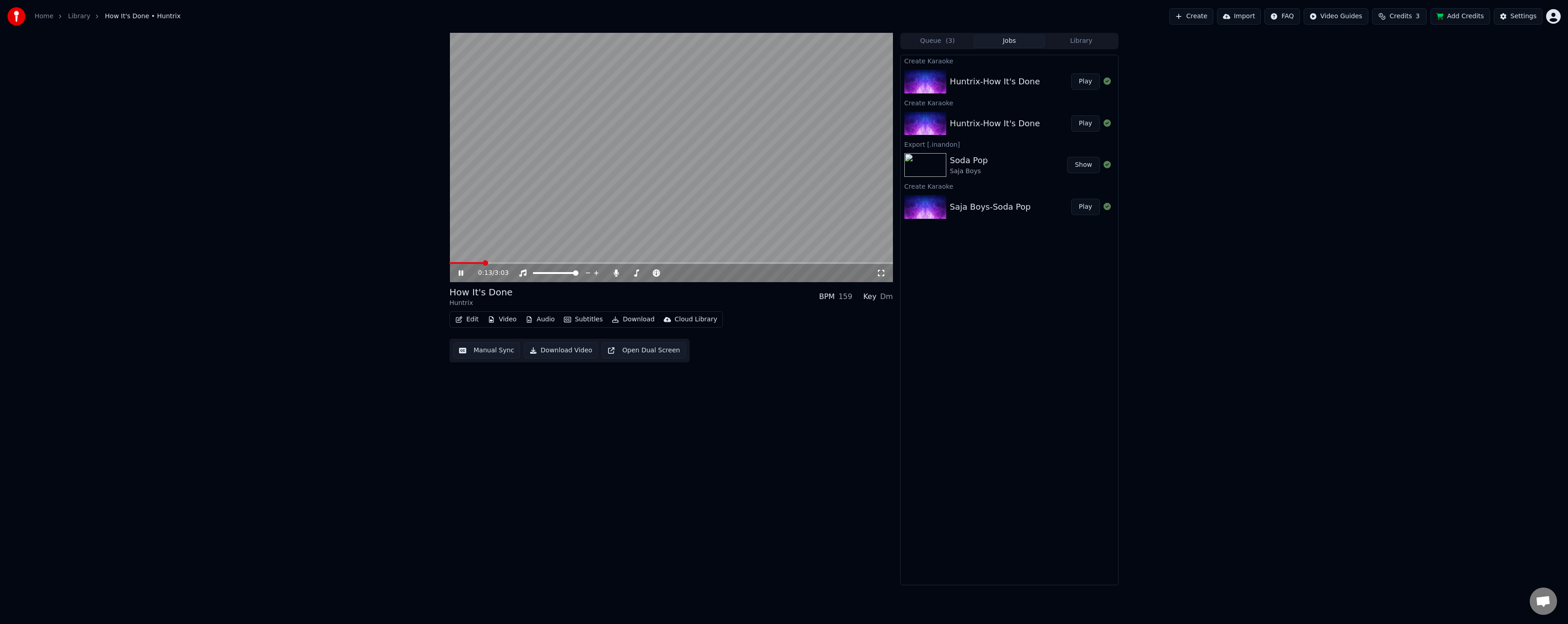
click at [712, 133] on video at bounding box center [671, 158] width 444 height 250
drag, startPoint x: 737, startPoint y: 416, endPoint x: 612, endPoint y: 340, distance: 146.3
click at [735, 415] on div "0:14 / 3:03 How It's Done Huntrix BPM 159 Key Dm Edit Video Audio Subtitles Dow…" at bounding box center [671, 309] width 444 height 553
click at [615, 320] on button "Download" at bounding box center [633, 319] width 50 height 13
click at [656, 371] on div "InAndOn [.mp4]" at bounding box center [646, 368] width 51 height 9
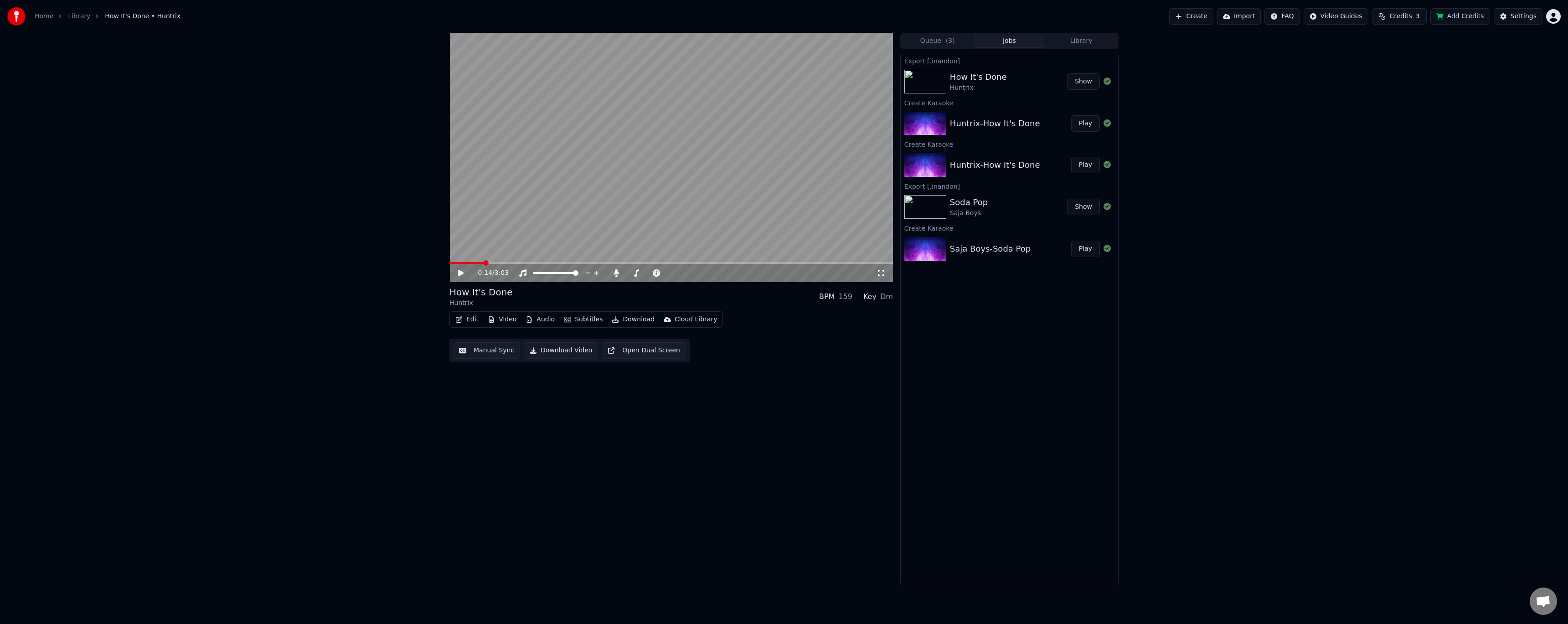
click at [1076, 79] on button "Show" at bounding box center [1083, 82] width 33 height 16
click at [1502, 85] on div "0:14 / 3:03 How It's Done Huntrix BPM 159 Key Dm Edit Video Audio Subtitles Dow…" at bounding box center [784, 309] width 1568 height 553
